Goal: Task Accomplishment & Management: Use online tool/utility

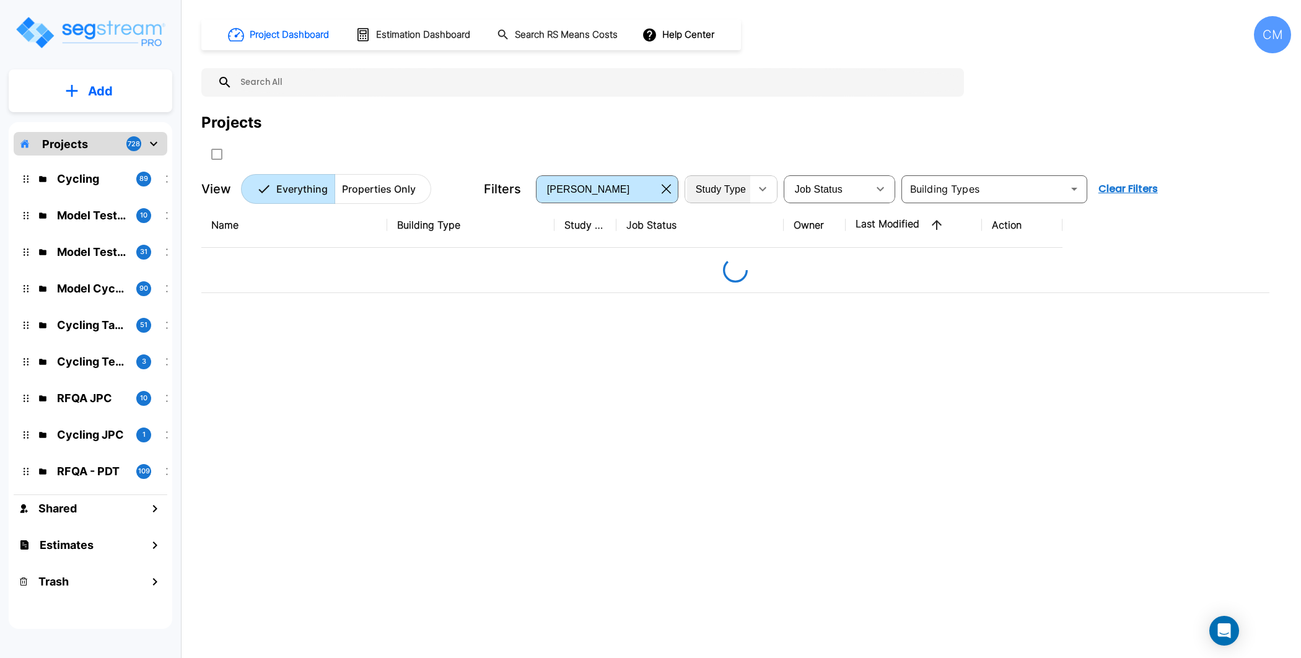
click at [740, 196] on div "Study Type" at bounding box center [718, 189] width 63 height 35
click at [704, 246] on li "NC" at bounding box center [722, 240] width 70 height 12
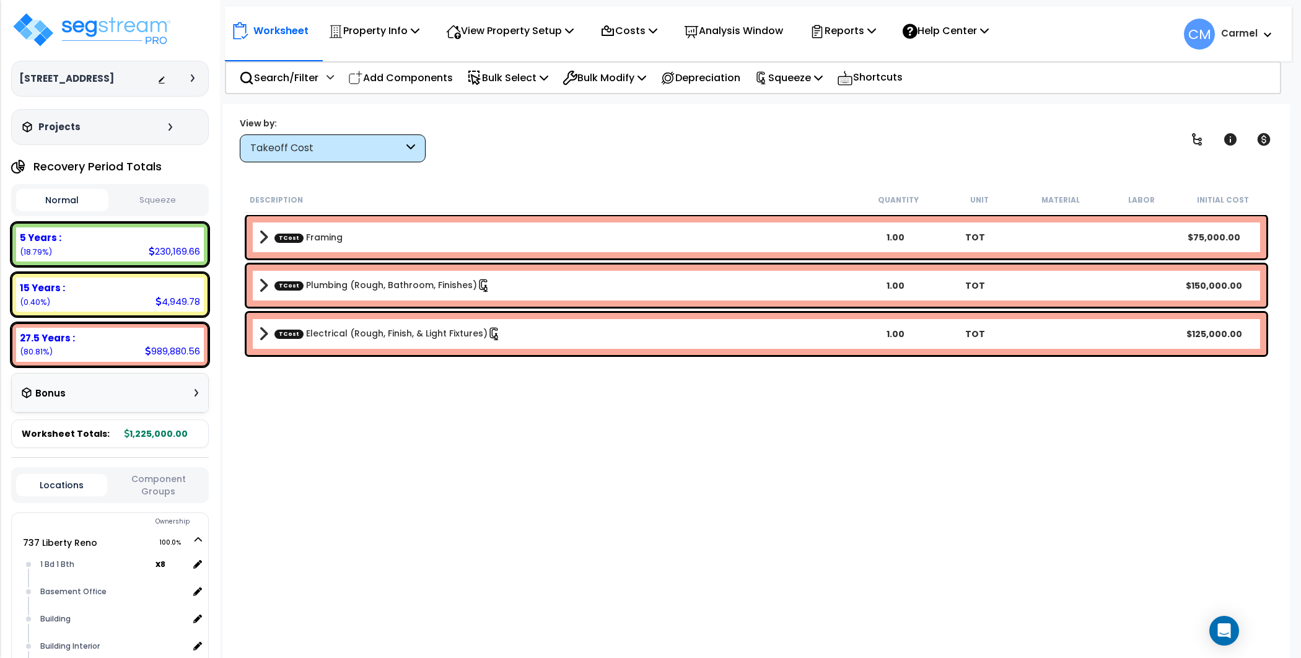
click at [269, 232] on b "TCost Framing" at bounding box center [557, 237] width 597 height 17
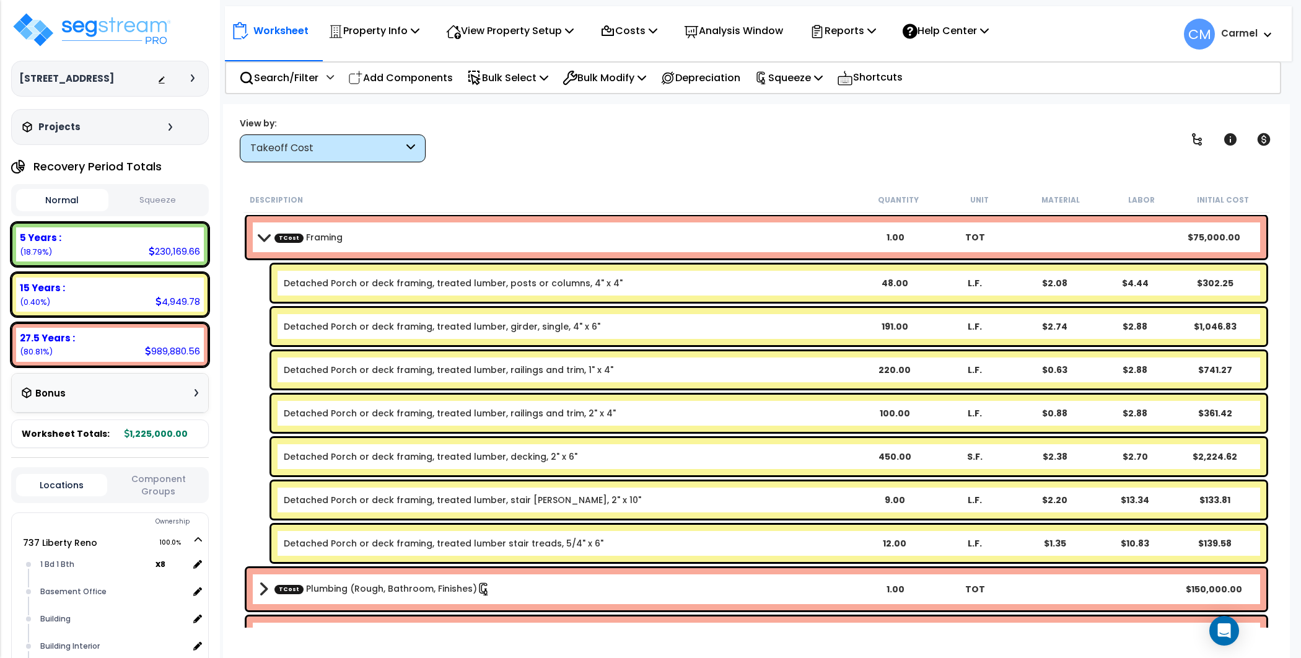
click at [268, 232] on span at bounding box center [263, 236] width 17 height 9
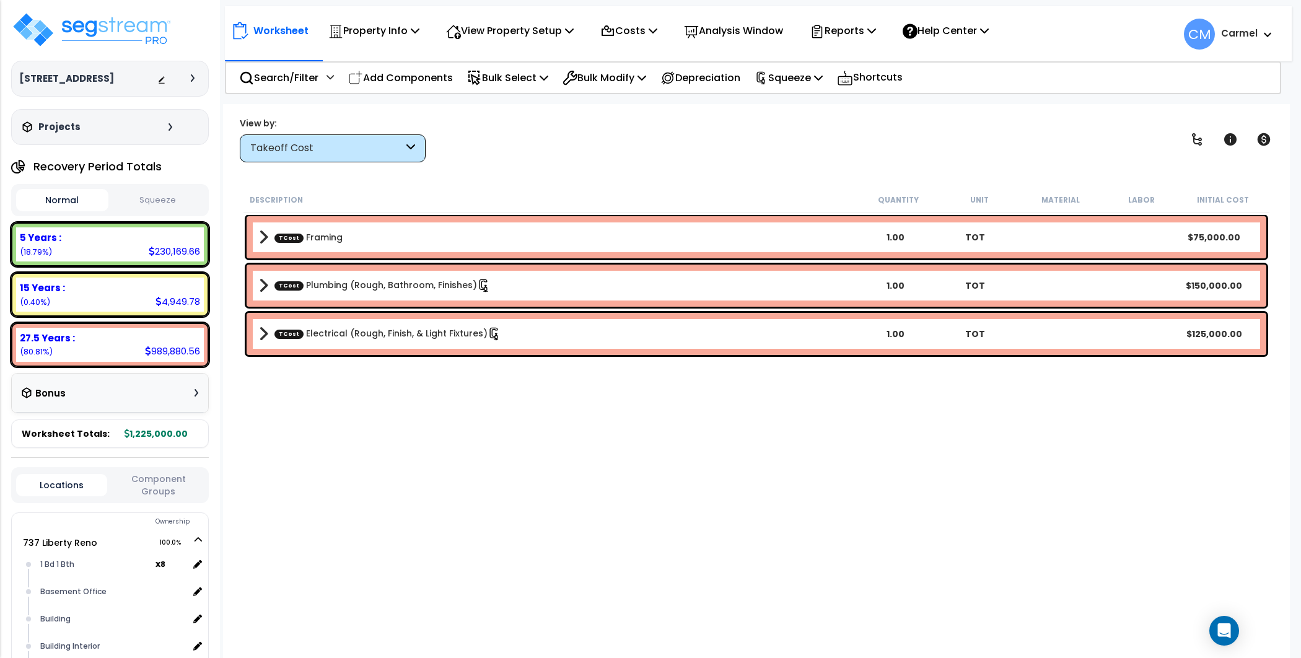
click at [267, 270] on div "TCost Plumbing (Rough, Bathroom, Finishes) 1.00 TOT $150,000.00" at bounding box center [757, 286] width 1020 height 42
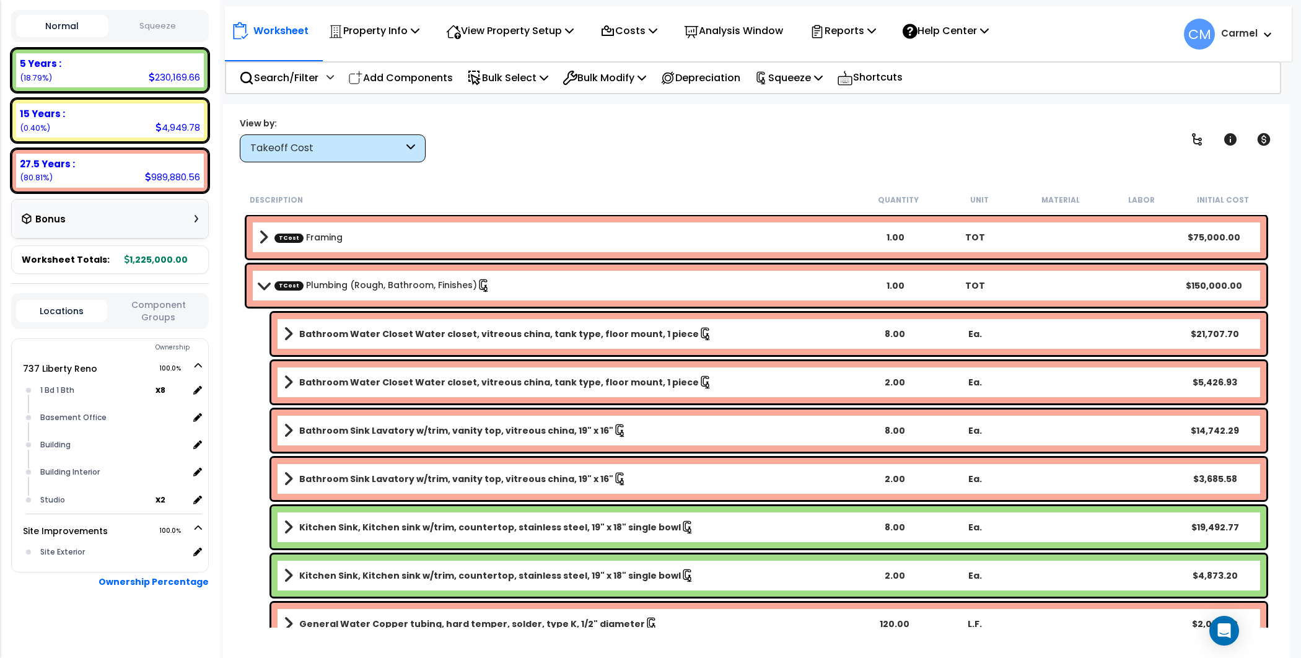
click at [263, 284] on span at bounding box center [263, 285] width 17 height 9
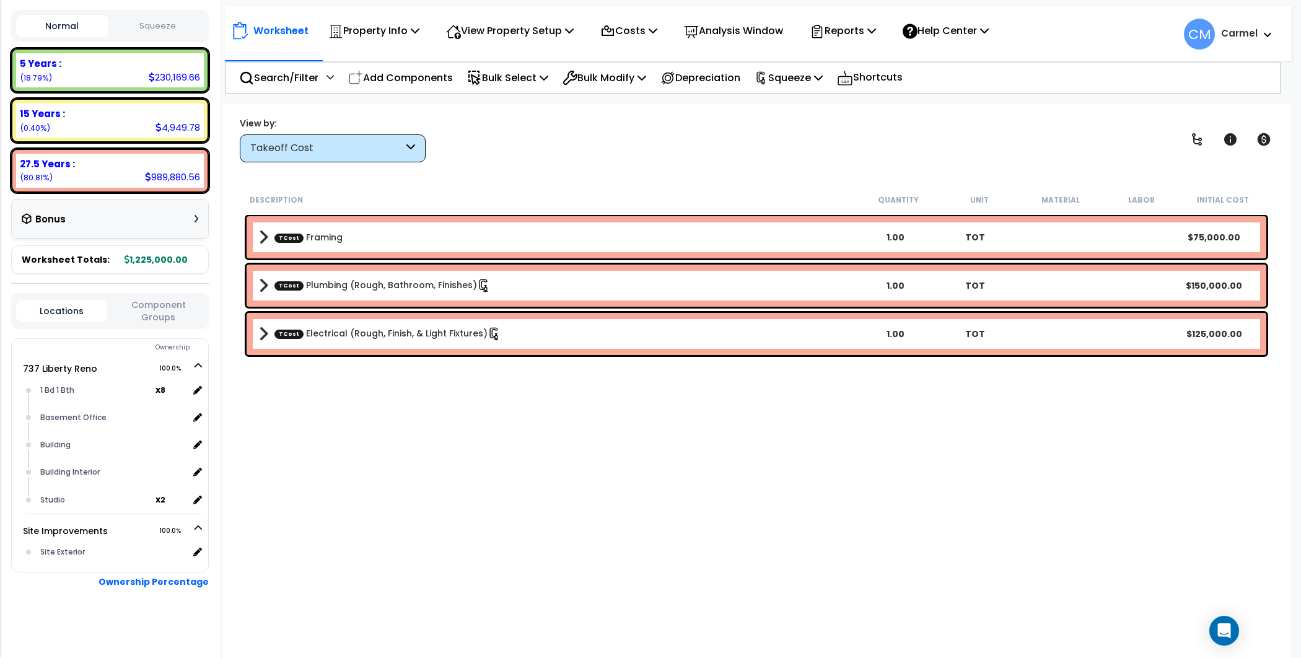
click at [770, 136] on div "View by: Takeoff Cost Takeoff Cost" at bounding box center [756, 139] width 1042 height 46
click at [876, 22] on p "Reports" at bounding box center [843, 30] width 66 height 17
click at [706, 169] on div "Worksheet Property Info Property Setup Add Property Unit Template property Clon…" at bounding box center [756, 433] width 1067 height 658
click at [543, 28] on p "View Property Setup" at bounding box center [510, 30] width 128 height 17
click at [543, 77] on link "View Questionnaire" at bounding box center [501, 84] width 123 height 25
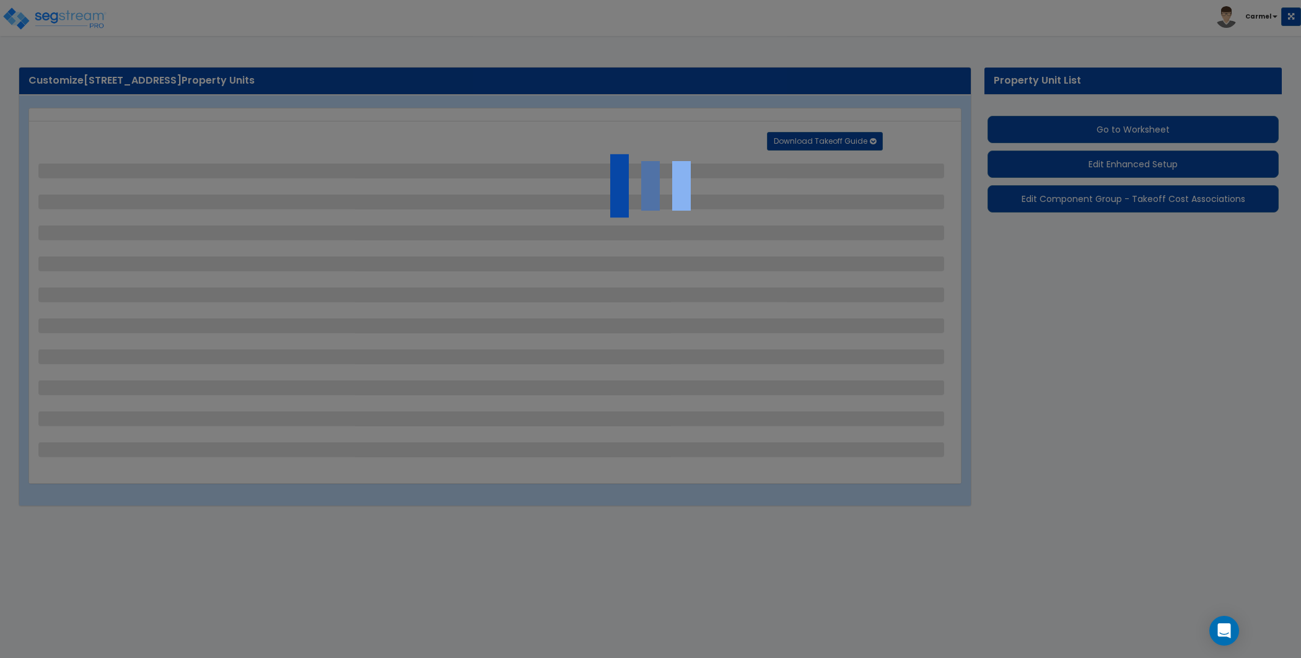
select select "2"
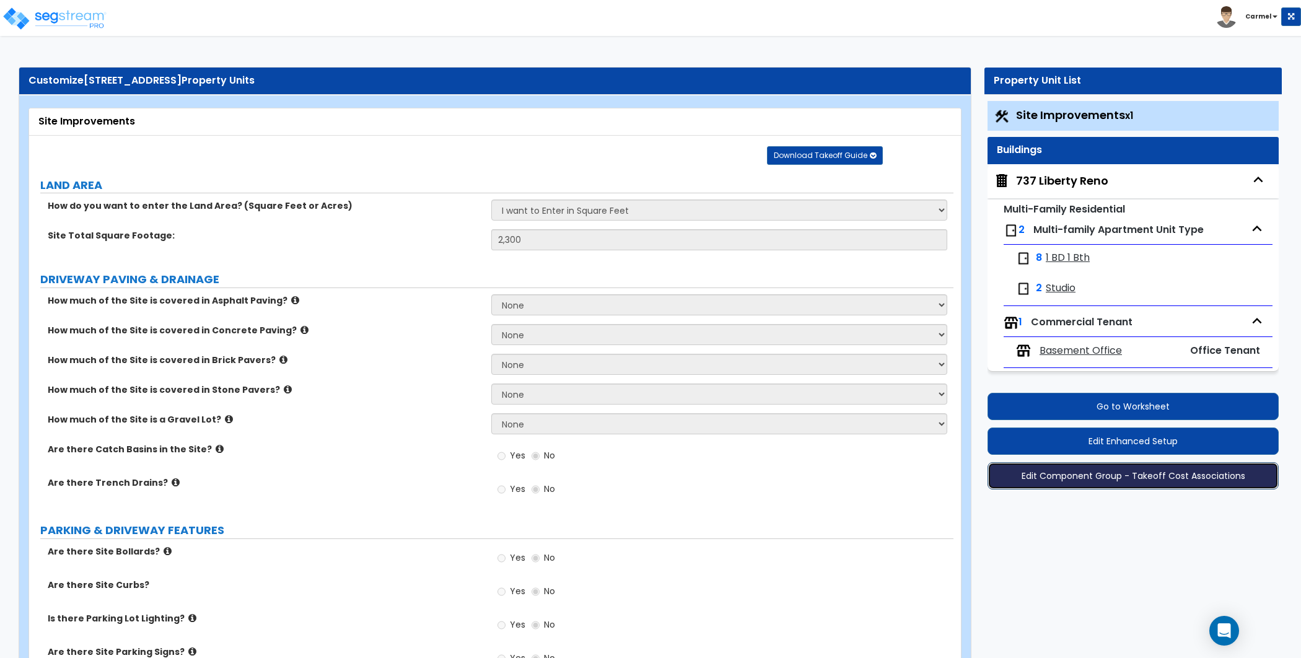
click at [1198, 478] on button "Edit Component Group - Takeoff Cost Associations" at bounding box center [1133, 475] width 291 height 27
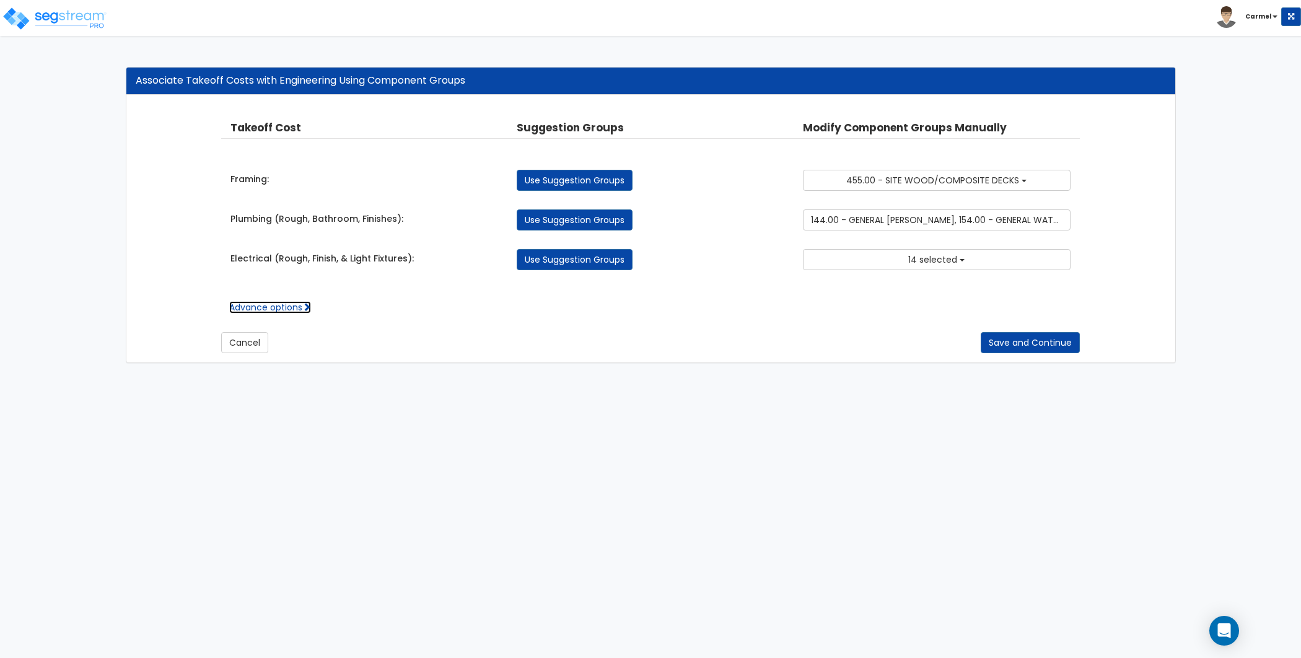
click at [292, 302] on link "Advance options" at bounding box center [270, 307] width 82 height 12
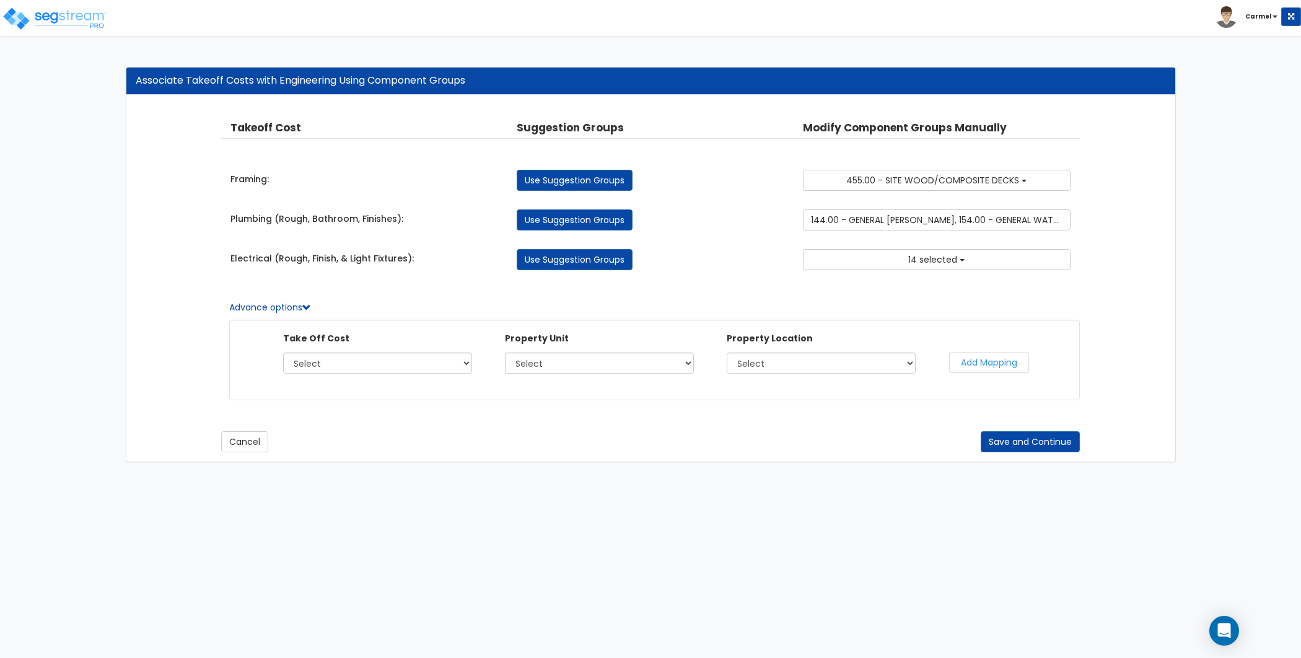
click at [82, 297] on div "Associate Takeoff Costs with Engineering Using Component Groups Takeoff Cost Pr…" at bounding box center [650, 265] width 1301 height 420
click at [147, 291] on div "Takeoff Cost Property Unit Property Location Suggestion Groups Modify Component…" at bounding box center [650, 278] width 1049 height 366
